Goal: Use online tool/utility: Utilize a website feature to perform a specific function

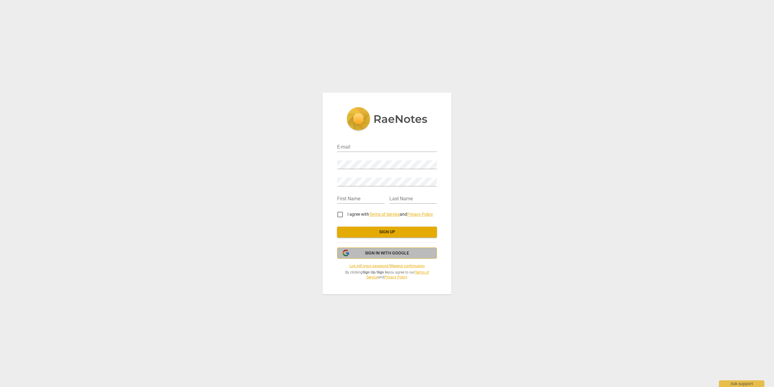
click at [384, 254] on span "Sign in with Google" at bounding box center [387, 253] width 44 height 6
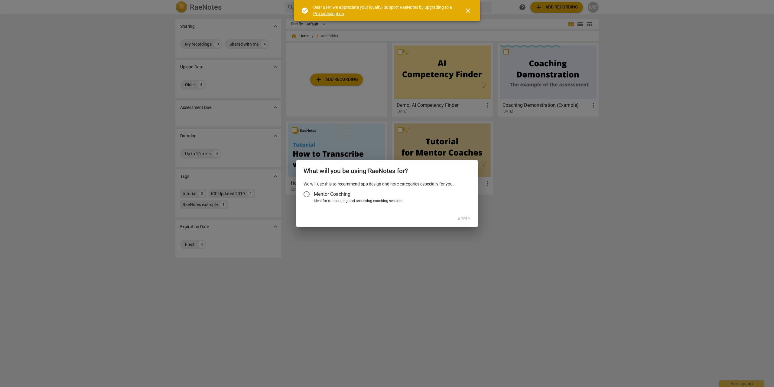
click at [320, 197] on span "Mentor Coaching" at bounding box center [332, 193] width 37 height 7
click at [314, 197] on input "Mentor Coaching" at bounding box center [306, 194] width 15 height 15
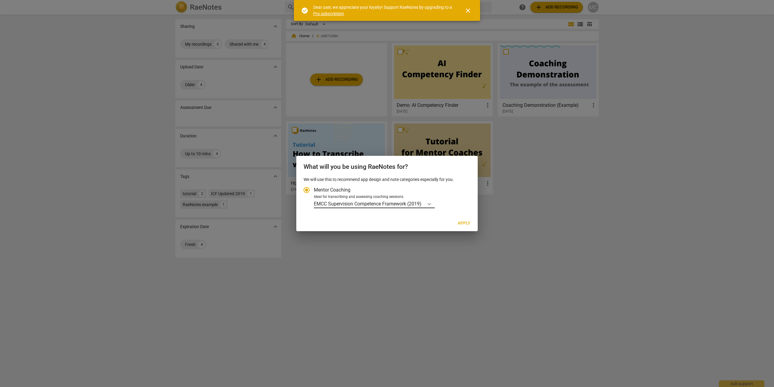
click at [429, 204] on icon "Account type" at bounding box center [429, 204] width 6 height 6
click at [0, 0] on input "Ideal for transcribing and assessing coaching sessions EMCC Supervision Compete…" at bounding box center [0, 0] width 0 height 0
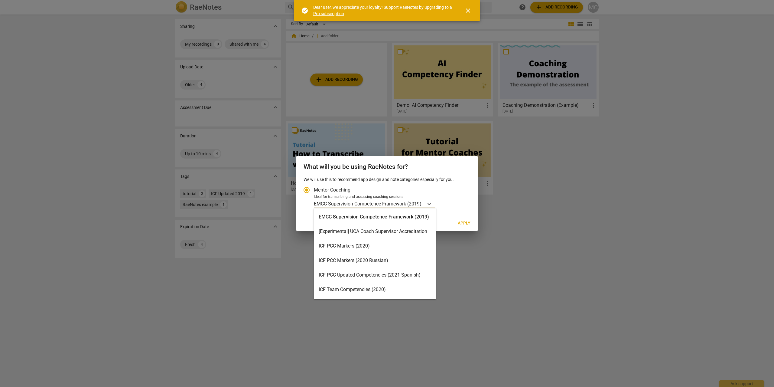
click at [375, 244] on div "ICF PCC Markers (2020)" at bounding box center [375, 246] width 122 height 15
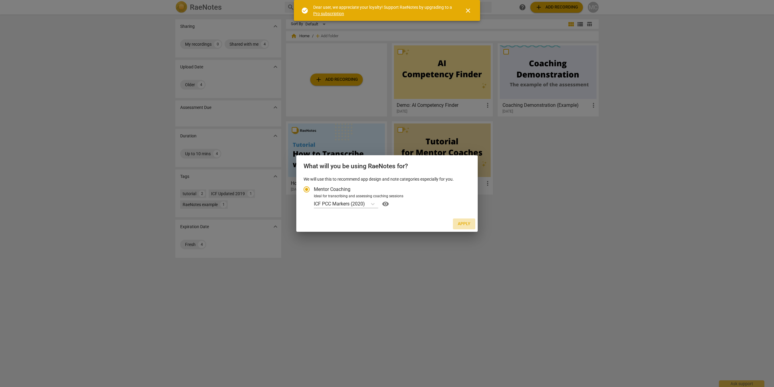
click at [462, 226] on span "Apply" at bounding box center [464, 224] width 13 height 6
radio input "false"
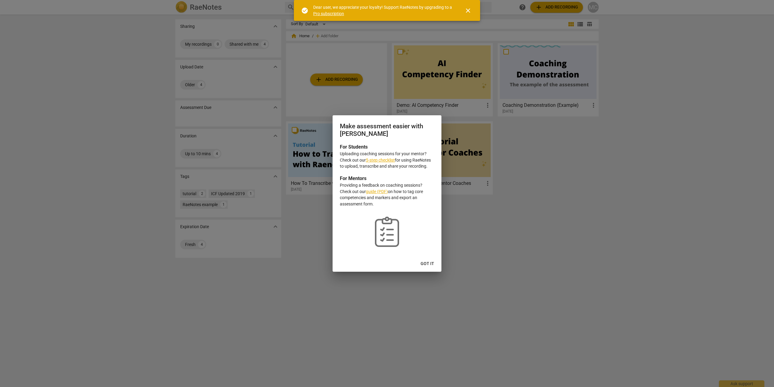
click at [428, 264] on span "Got it" at bounding box center [428, 264] width 14 height 6
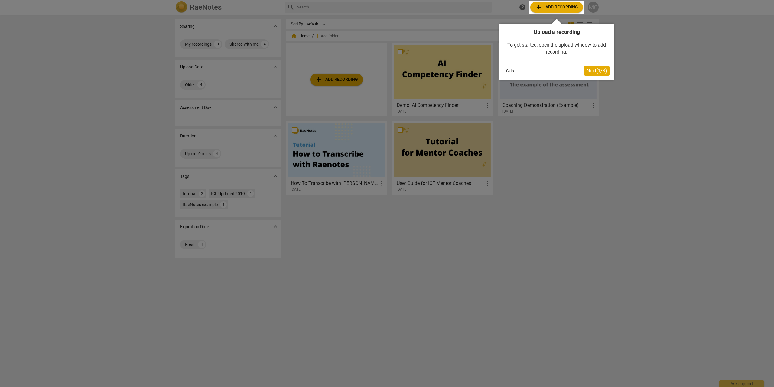
click at [591, 73] on span "Next ( 1 / 3 )" at bounding box center [596, 71] width 21 height 6
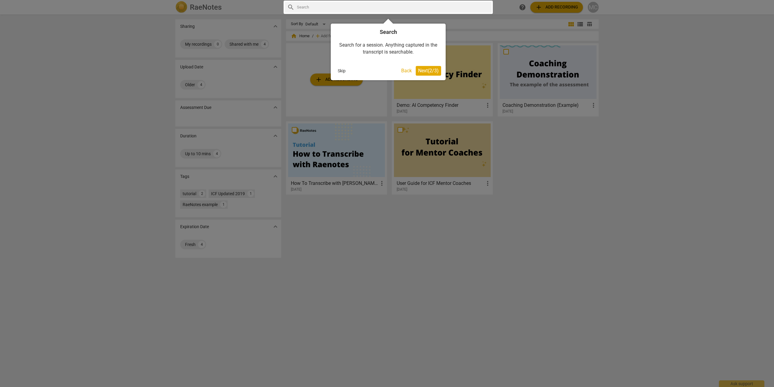
click at [423, 70] on span "Next ( 2 / 3 )" at bounding box center [428, 71] width 21 height 6
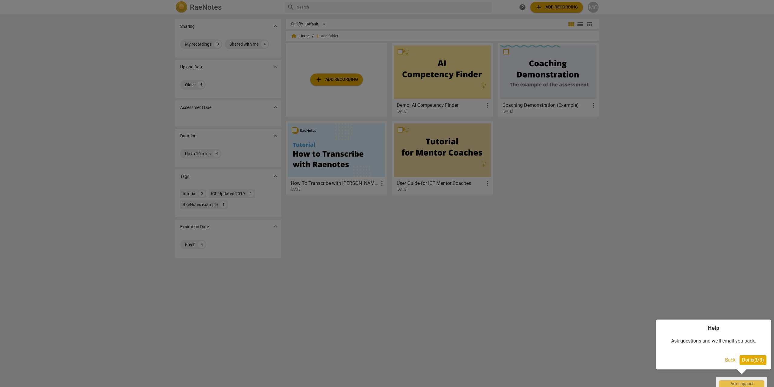
click at [744, 357] on span "Done ( 3 / 3 )" at bounding box center [753, 360] width 22 height 6
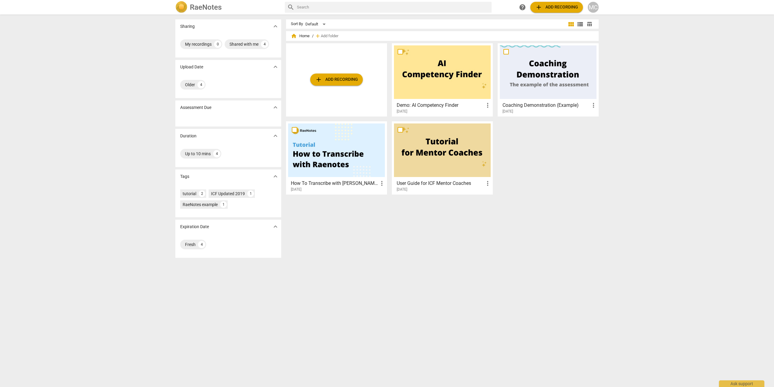
click at [540, 73] on div at bounding box center [548, 72] width 97 height 54
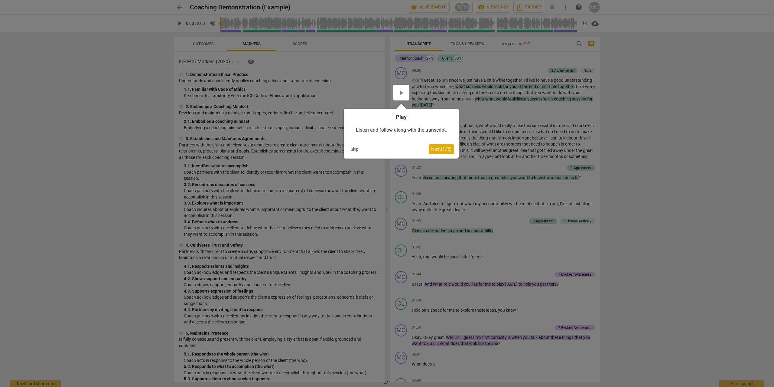
click at [438, 152] on button "Next ( 1 / 3 )" at bounding box center [441, 149] width 25 height 10
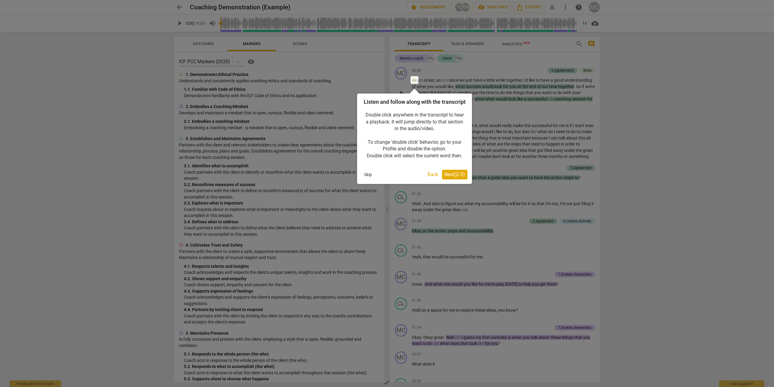
click at [455, 177] on span "Next ( 2 / 3 )" at bounding box center [454, 174] width 21 height 6
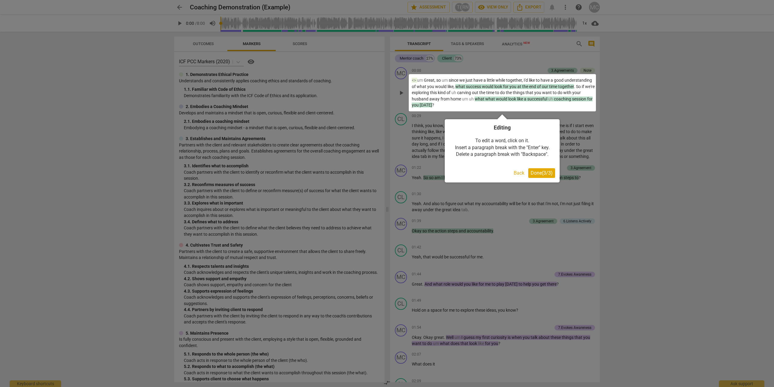
click at [552, 176] on button "Done ( 3 / 3 )" at bounding box center [541, 173] width 27 height 10
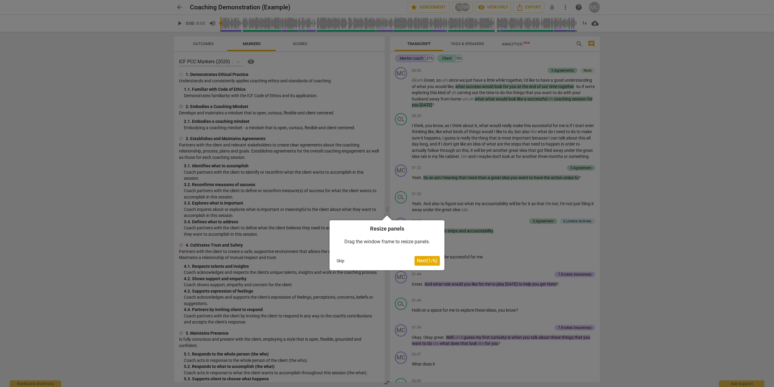
click at [422, 261] on span "Next ( 1 / 6 )" at bounding box center [427, 261] width 21 height 6
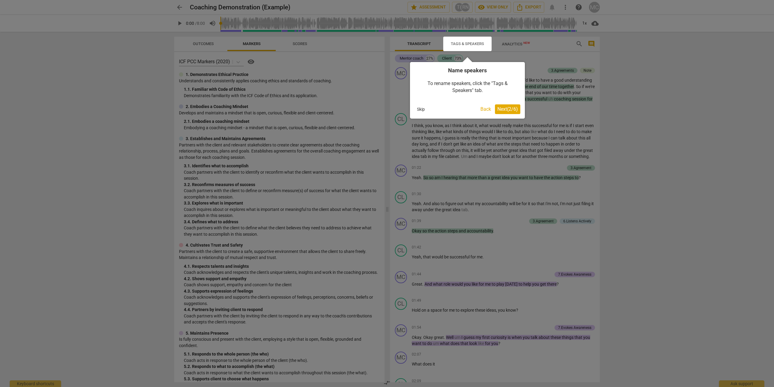
click at [512, 106] on span "Next ( 2 / 6 )" at bounding box center [507, 109] width 21 height 6
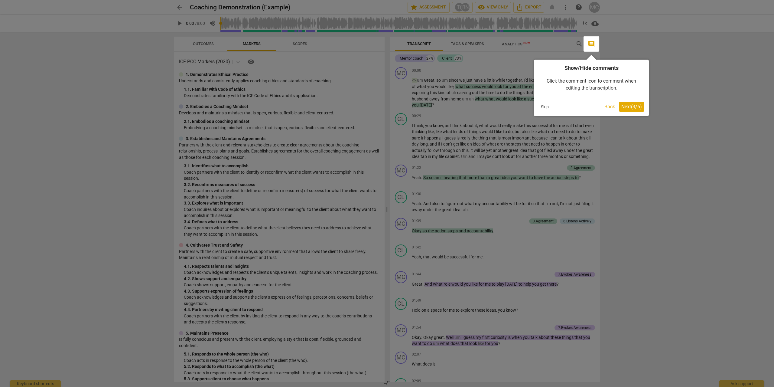
click at [631, 106] on span "Next ( 3 / 6 )" at bounding box center [631, 107] width 21 height 6
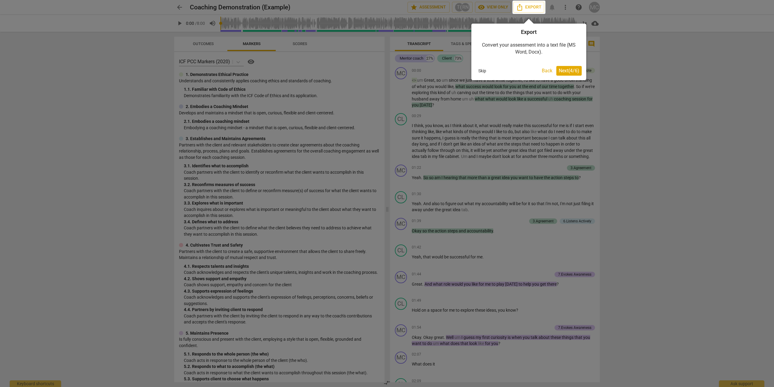
click at [568, 71] on span "Next ( 4 / 6 )" at bounding box center [569, 71] width 21 height 6
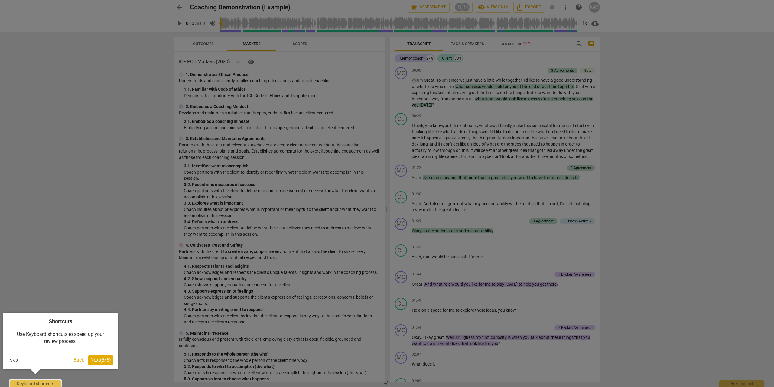
click at [102, 358] on span "Next ( 5 / 6 )" at bounding box center [100, 360] width 21 height 6
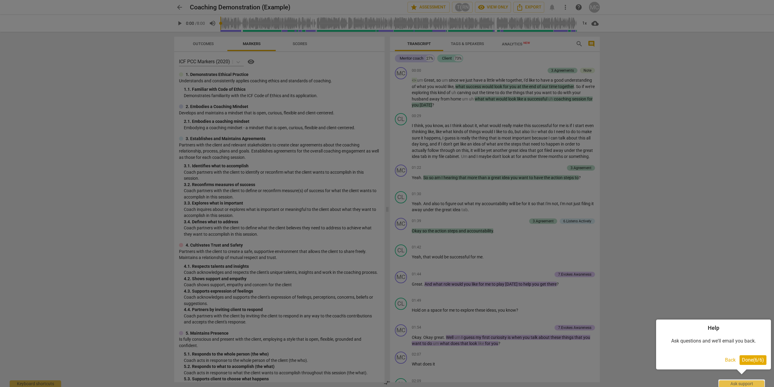
click at [750, 357] on span "Done ( 6 / 6 )" at bounding box center [753, 360] width 22 height 6
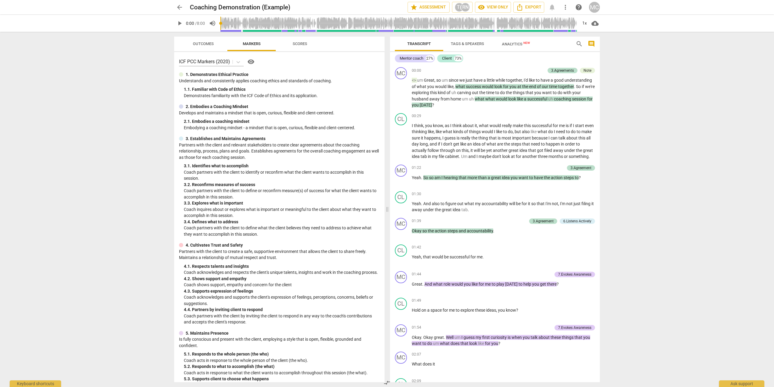
click at [180, 25] on span "play_arrow" at bounding box center [179, 23] width 7 height 7
click at [180, 25] on span "pause" at bounding box center [179, 23] width 7 height 7
type input "10"
click at [308, 45] on span "Scores" at bounding box center [299, 44] width 29 height 8
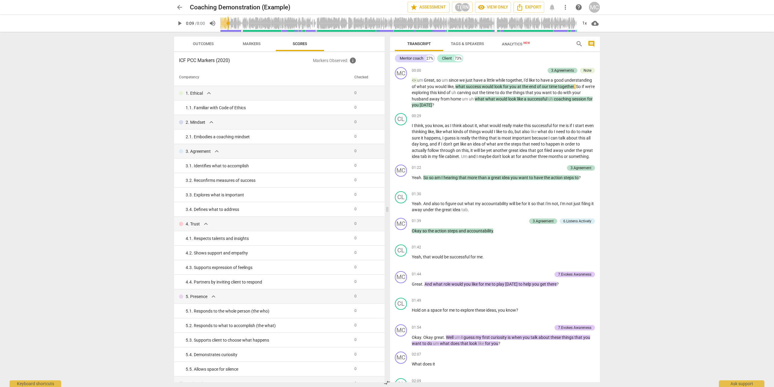
click at [199, 43] on span "Outcomes" at bounding box center [203, 43] width 21 height 5
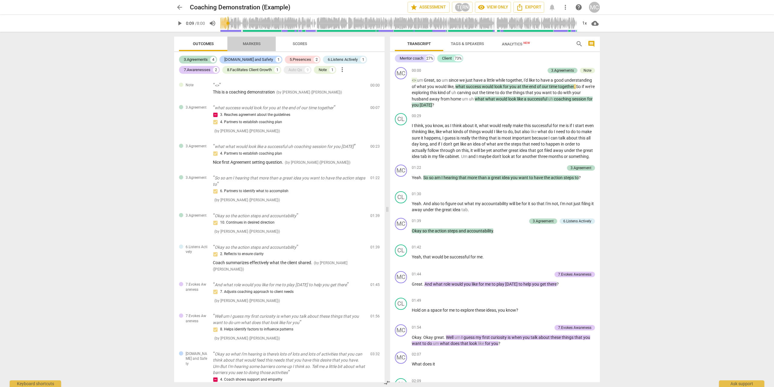
click at [256, 44] on span "Markers" at bounding box center [252, 43] width 18 height 5
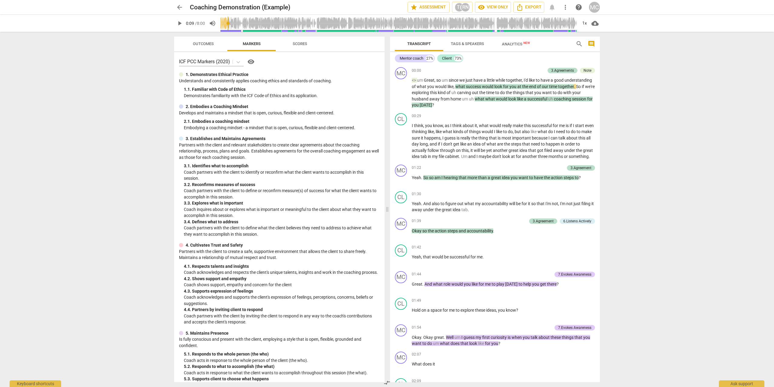
click at [297, 41] on span "Scores" at bounding box center [300, 43] width 15 height 5
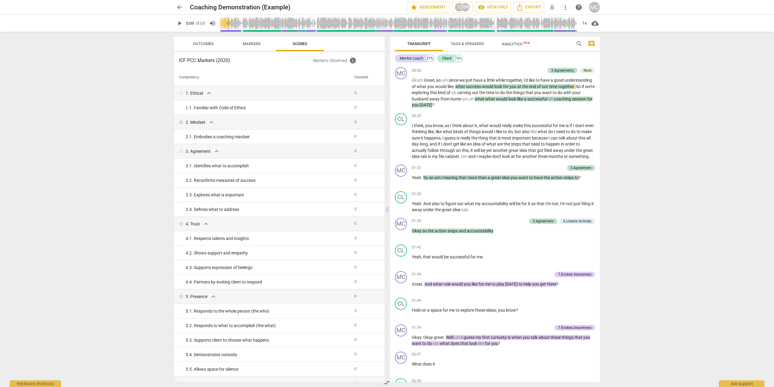
click at [356, 77] on th "Checked" at bounding box center [365, 77] width 26 height 17
click at [203, 44] on span "Outcomes" at bounding box center [203, 43] width 21 height 5
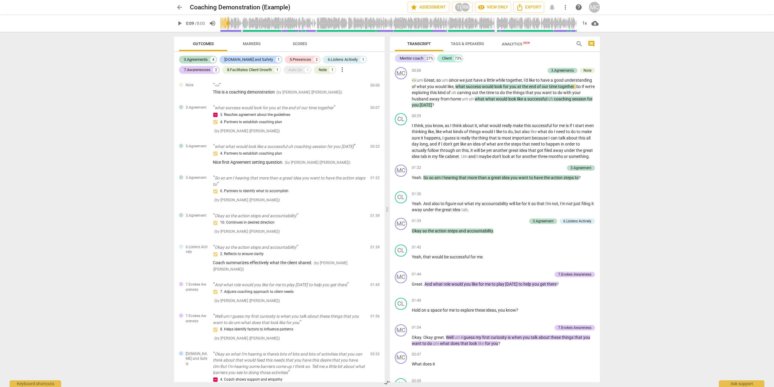
click at [594, 7] on div "MC" at bounding box center [594, 7] width 11 height 11
click at [677, 59] on div at bounding box center [387, 193] width 774 height 387
